Goal: Contribute content: Contribute content

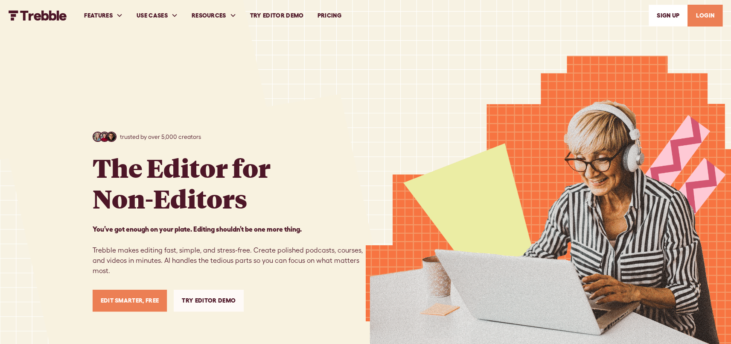
click at [709, 17] on link "LOGIN" at bounding box center [705, 16] width 35 height 22
click at [701, 15] on link "LOGIN" at bounding box center [705, 16] width 35 height 22
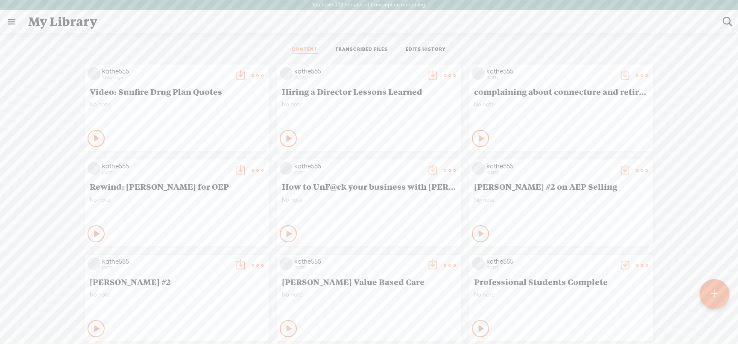
click at [251, 76] on t at bounding box center [257, 76] width 12 height 12
click at [201, 161] on link "Download as..." at bounding box center [210, 163] width 85 height 20
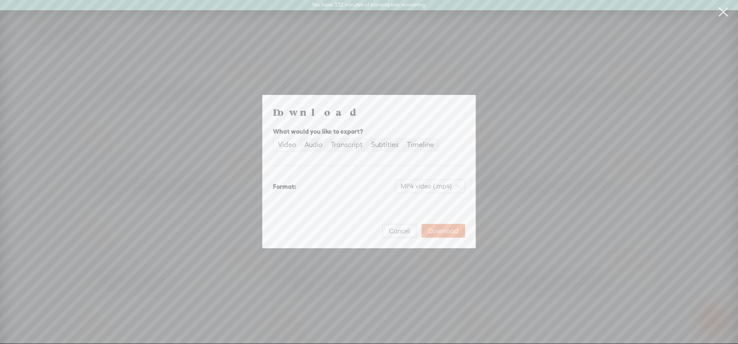
click at [286, 146] on div "Video" at bounding box center [287, 145] width 18 height 12
click at [274, 139] on input "Video" at bounding box center [274, 139] width 0 height 0
click at [443, 228] on span "Download" at bounding box center [443, 231] width 30 height 9
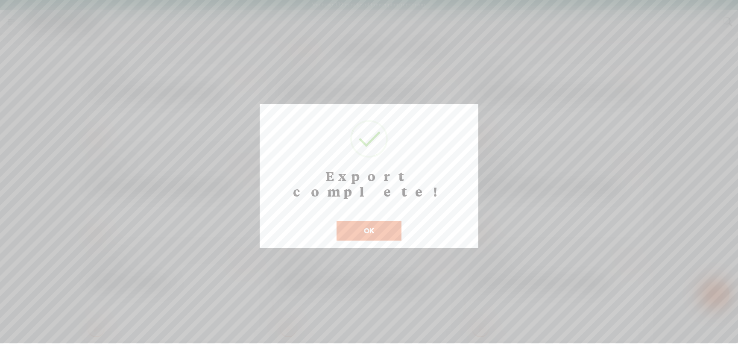
click at [373, 221] on button "OK" at bounding box center [368, 231] width 65 height 20
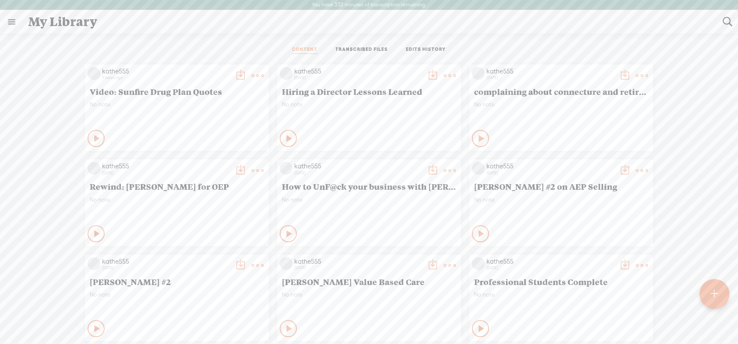
click at [121, 101] on span "No note" at bounding box center [177, 104] width 174 height 7
click at [251, 75] on t at bounding box center [257, 76] width 12 height 12
click at [183, 100] on link "Edit" at bounding box center [210, 104] width 85 height 20
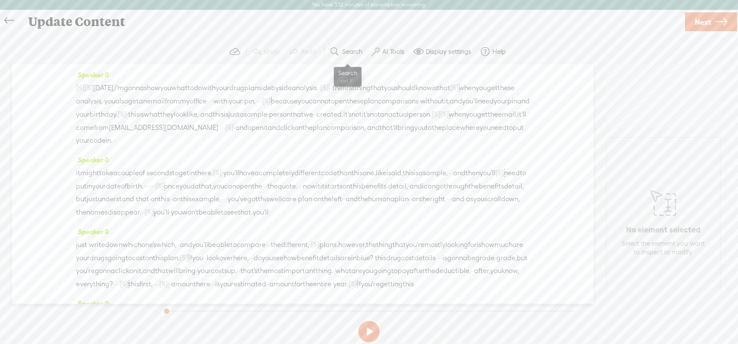
click at [353, 50] on label "Search" at bounding box center [352, 51] width 20 height 9
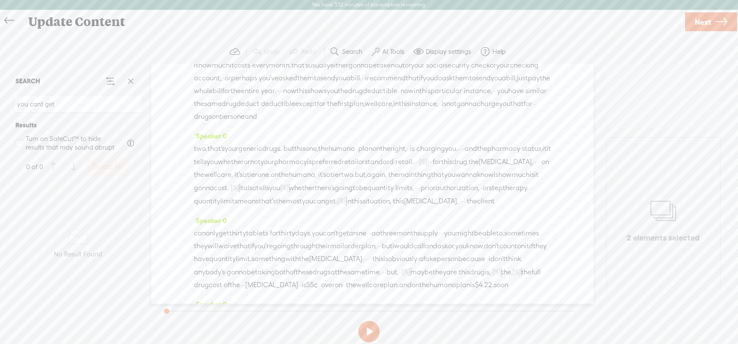
scroll to position [303, 0]
click at [40, 103] on input "you cant get" at bounding box center [77, 104] width 125 height 17
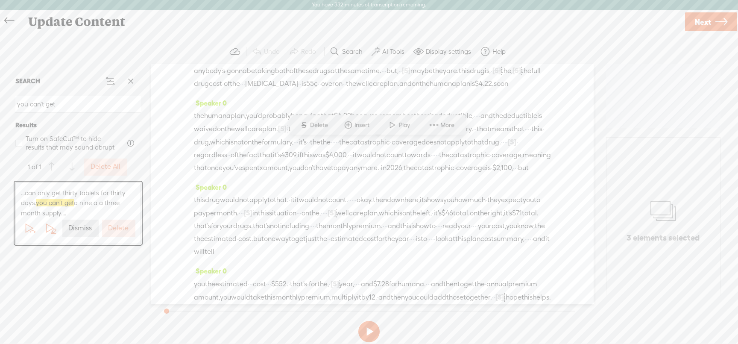
scroll to position [518, 0]
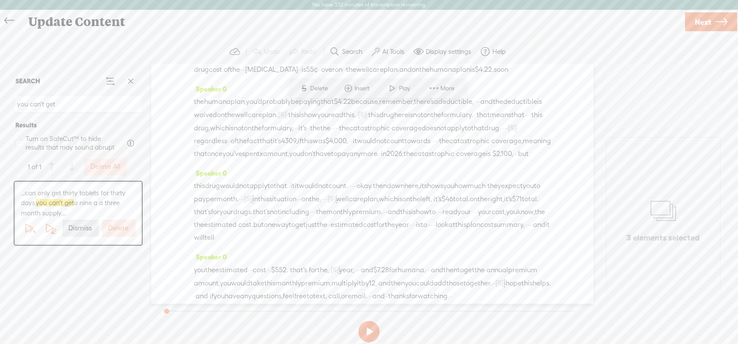
click at [505, 50] on span "think" at bounding box center [512, 43] width 15 height 13
click at [353, 24] on span "a" at bounding box center [351, 18] width 4 height 13
drag, startPoint x: 387, startPoint y: 108, endPoint x: 429, endPoint y: 108, distance: 42.3
click at [429, 76] on div "can only get thirty tablets · for thirty days. you can't get a nine · · · a a t…" at bounding box center [372, 44] width 357 height 64
click at [203, 25] on span "can" at bounding box center [200, 18] width 12 height 13
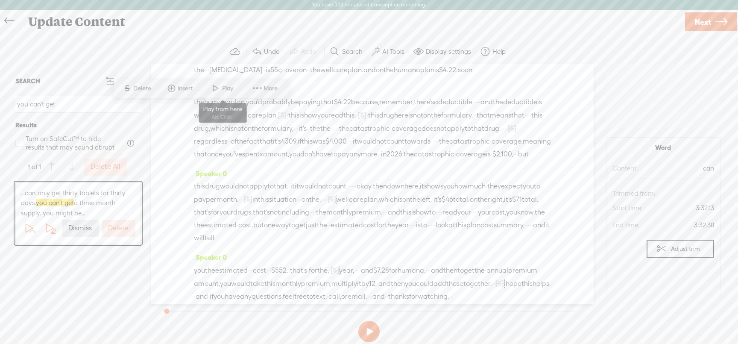
click at [229, 87] on span "Play" at bounding box center [228, 88] width 13 height 9
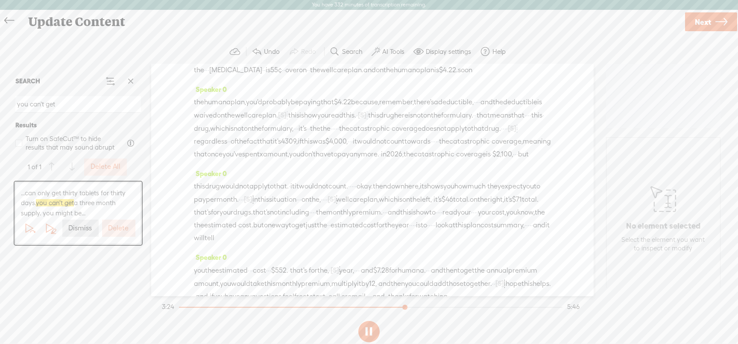
click at [365, 326] on button at bounding box center [368, 331] width 21 height 21
drag, startPoint x: 486, startPoint y: 108, endPoint x: 217, endPoint y: 121, distance: 269.6
click at [217, 76] on div "can only get thirty tablets · for thirty days. you can't get [S] a nine · · · a…" at bounding box center [372, 44] width 357 height 65
click at [227, 25] on span "get" at bounding box center [224, 18] width 11 height 13
click at [249, 83] on span at bounding box center [246, 88] width 13 height 15
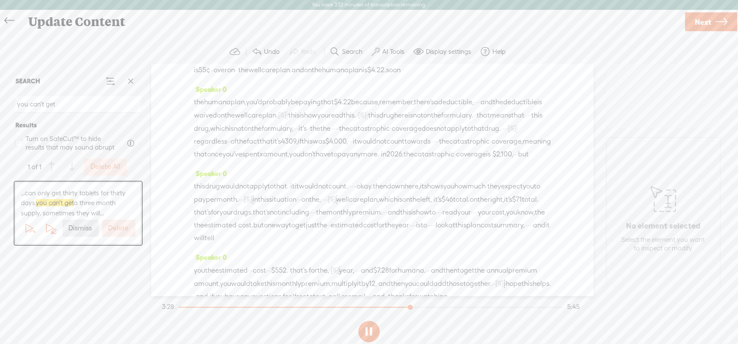
click at [365, 334] on button at bounding box center [368, 331] width 21 height 21
drag, startPoint x: 441, startPoint y: 121, endPoint x: 210, endPoint y: 134, distance: 232.1
click at [210, 76] on div "can only get thirty tablets · for thirty days. you can't get [S] a nine · · · a…" at bounding box center [372, 44] width 357 height 65
click at [529, 25] on span "you're" at bounding box center [538, 18] width 19 height 13
click at [307, 102] on span "Play" at bounding box center [306, 101] width 13 height 9
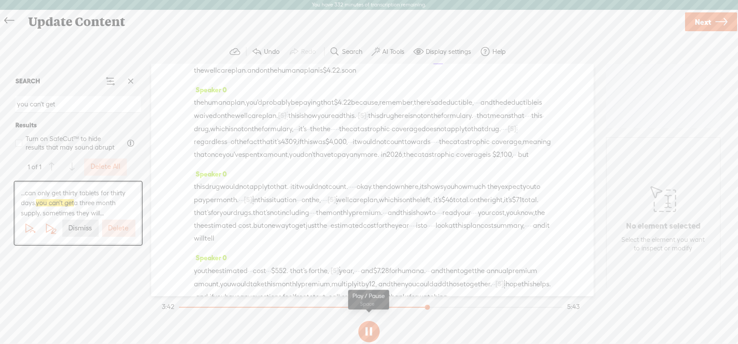
click at [368, 333] on button at bounding box center [368, 331] width 21 height 21
drag, startPoint x: 475, startPoint y: 147, endPoint x: 321, endPoint y: 157, distance: 154.4
click at [321, 77] on div "can only get thirty tablets · for thirty days. you can't get [S] a nine · · · a…" at bounding box center [372, 44] width 357 height 65
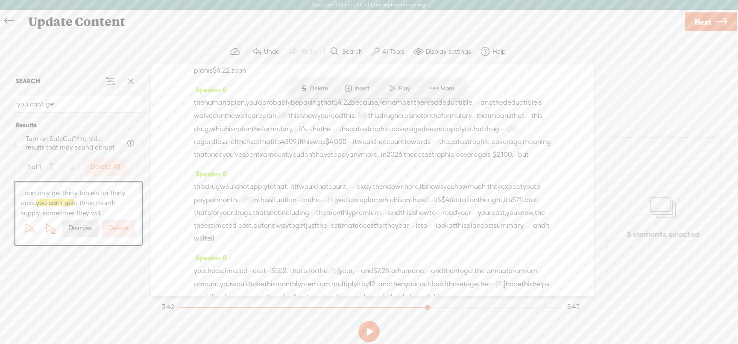
click at [280, 77] on div "can only get thirty tablets · for thirty days. you can't get [S] a nine · · · a…" at bounding box center [372, 44] width 357 height 65
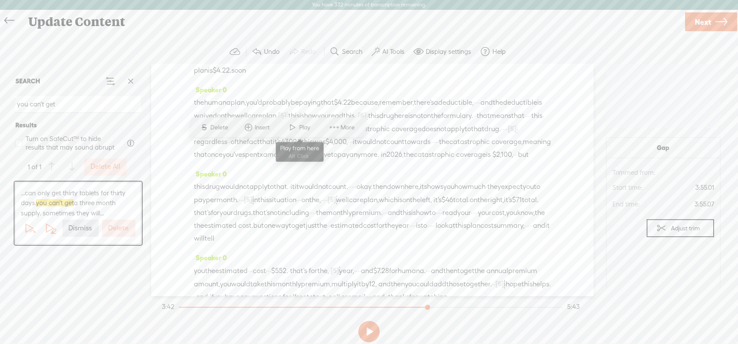
click at [295, 129] on span at bounding box center [292, 127] width 13 height 15
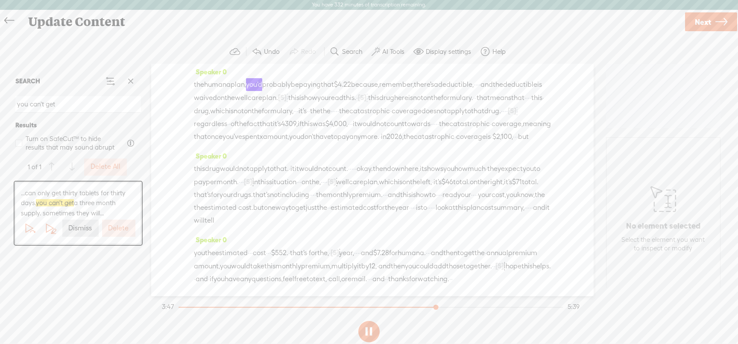
scroll to position [603, 0]
click at [374, 328] on button at bounding box center [368, 331] width 21 height 21
click at [103, 56] on section "Undo Redo Search Remove Background Noise AI Tools Configure Magic Sound Enhance…" at bounding box center [369, 51] width 721 height 25
drag, startPoint x: 61, startPoint y: 105, endPoint x: -6, endPoint y: 103, distance: 66.6
click at [0, 103] on html "You have 332 minutes of transcription remaining. Upgrade to increase your limit…" at bounding box center [369, 171] width 738 height 343
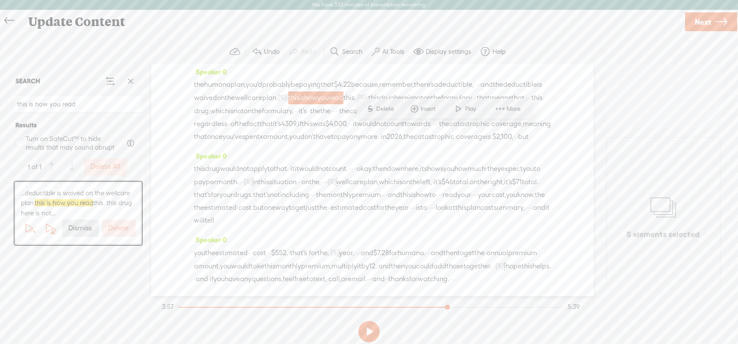
scroll to position [628, 0]
type input "this is how you read"
drag, startPoint x: 469, startPoint y: 108, endPoint x: 394, endPoint y: 112, distance: 74.4
click at [394, 112] on div "the humana plan, you'd probably be paying that $4.22 because, remember, there's…" at bounding box center [372, 110] width 357 height 65
click at [328, 104] on span "you" at bounding box center [322, 97] width 11 height 13
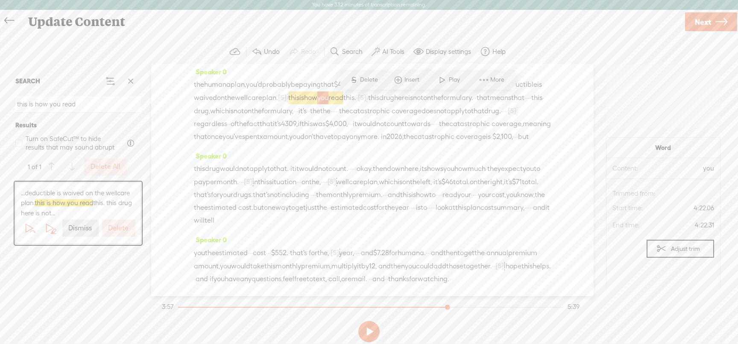
scroll to position [692, 0]
click at [707, 22] on span "Next" at bounding box center [702, 22] width 16 height 22
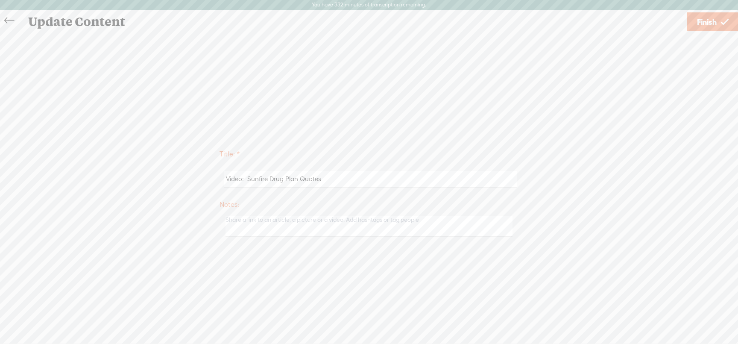
scroll to position [691, 0]
click at [703, 26] on span "Finish" at bounding box center [707, 22] width 20 height 22
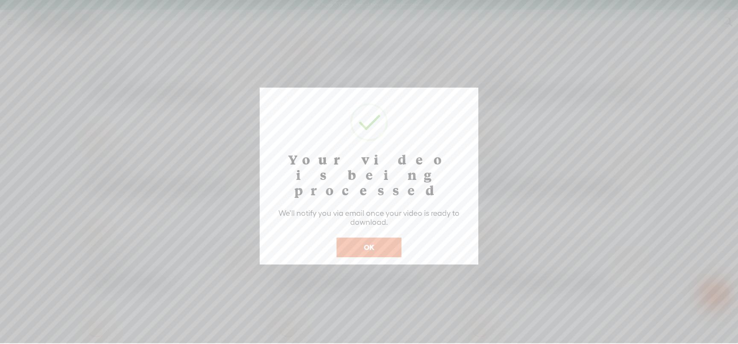
click at [366, 237] on button "OK" at bounding box center [368, 247] width 65 height 20
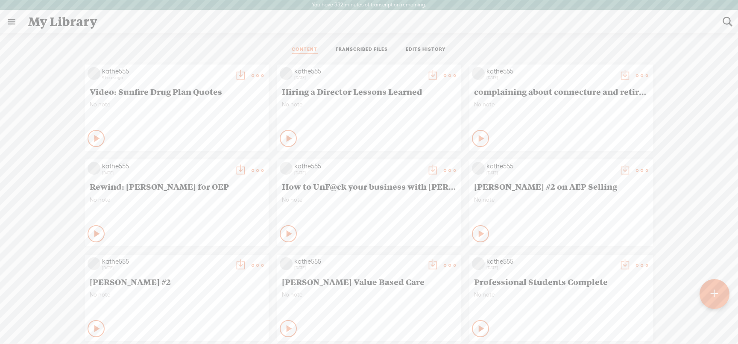
click at [254, 77] on t at bounding box center [257, 76] width 12 height 12
click at [188, 101] on link "Edit" at bounding box center [210, 104] width 85 height 20
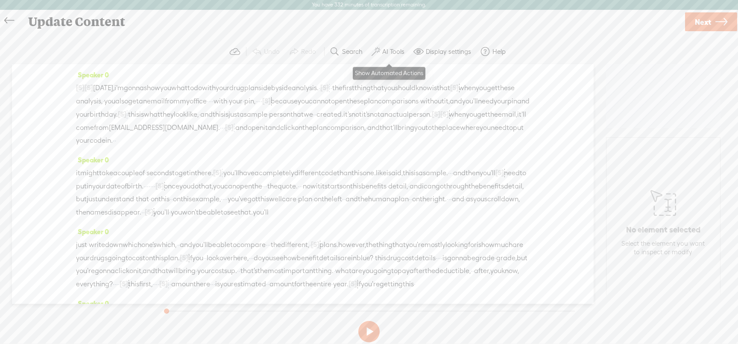
click at [389, 50] on label "AI Tools" at bounding box center [393, 51] width 22 height 9
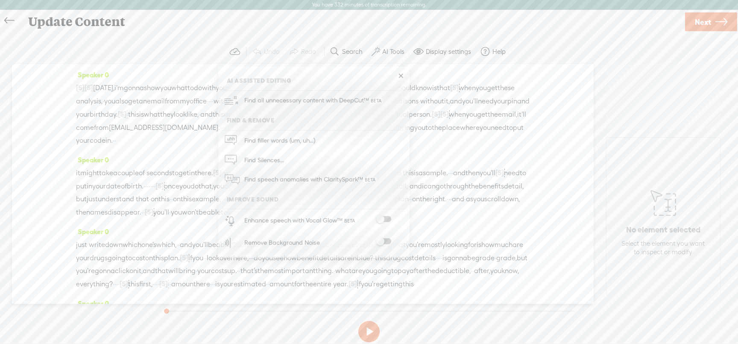
click at [292, 241] on div "Remove Background Noise" at bounding box center [282, 242] width 76 height 11
click at [383, 242] on span at bounding box center [383, 241] width 15 height 6
click at [331, 108] on span "open" at bounding box center [339, 101] width 16 height 13
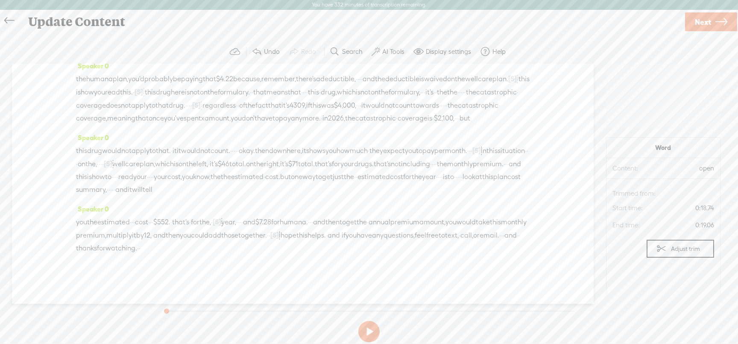
scroll to position [579, 0]
click at [695, 20] on span "Next" at bounding box center [702, 22] width 16 height 22
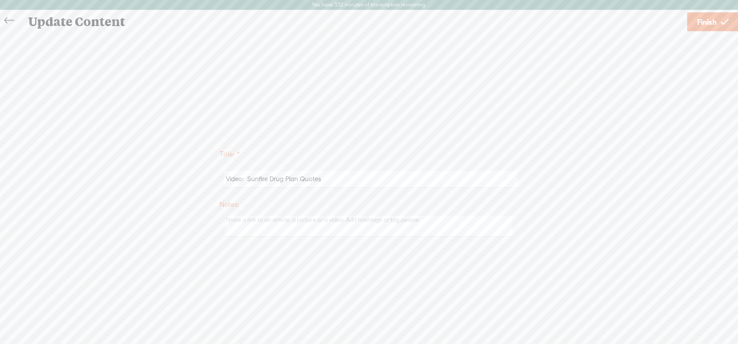
scroll to position [578, 0]
click at [708, 20] on span "Finish" at bounding box center [707, 22] width 20 height 22
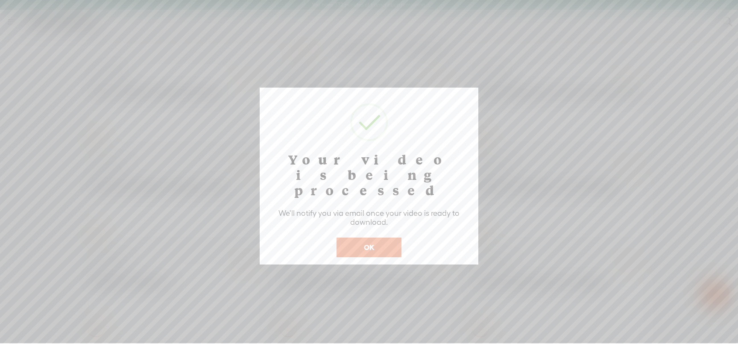
click at [380, 237] on button "OK" at bounding box center [368, 247] width 65 height 20
